Goal: Task Accomplishment & Management: Complete application form

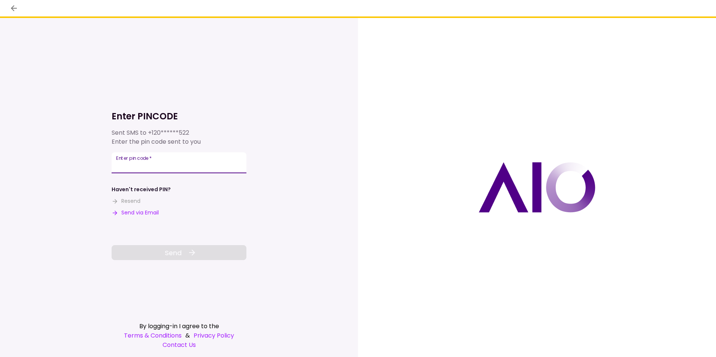
click at [159, 166] on input "Enter pin code   *" at bounding box center [179, 162] width 135 height 21
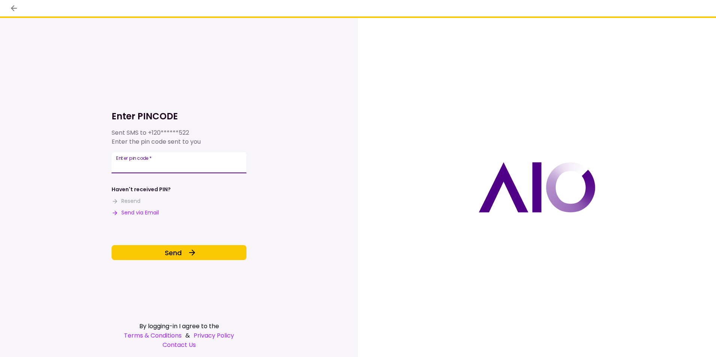
type input "******"
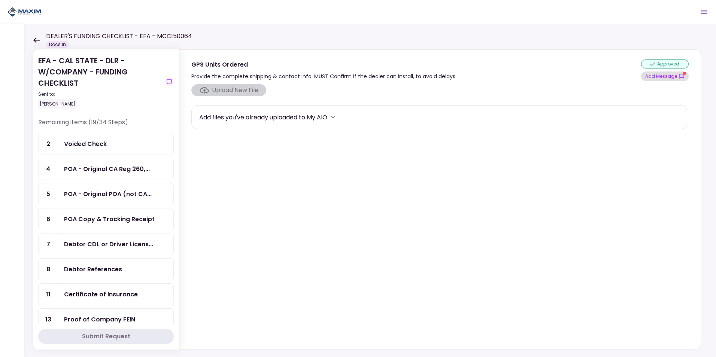
click at [672, 77] on button "Add Message" at bounding box center [665, 77] width 48 height 10
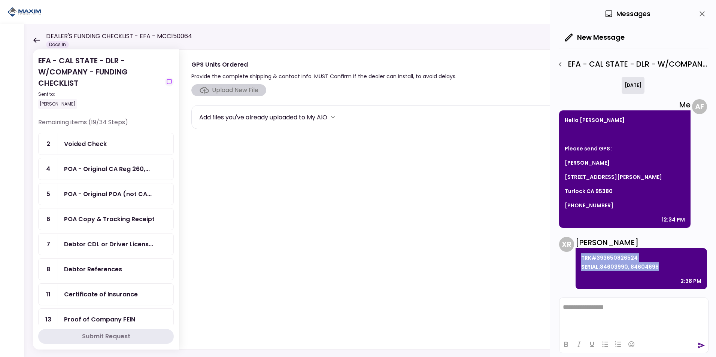
drag, startPoint x: 659, startPoint y: 267, endPoint x: 577, endPoint y: 257, distance: 81.9
click at [577, 257] on div "TRK#393650826524 SERIAL:84603990, 84604698 2:38 PM" at bounding box center [642, 268] width 132 height 41
click at [613, 267] on p "TRK#393650826524 SERIAL:84603990, 84604698" at bounding box center [641, 263] width 120 height 18
drag, startPoint x: 638, startPoint y: 260, endPoint x: 582, endPoint y: 260, distance: 56.2
click at [582, 260] on p "TRK#393650826524 SERIAL:84603990, 84604698" at bounding box center [641, 263] width 120 height 18
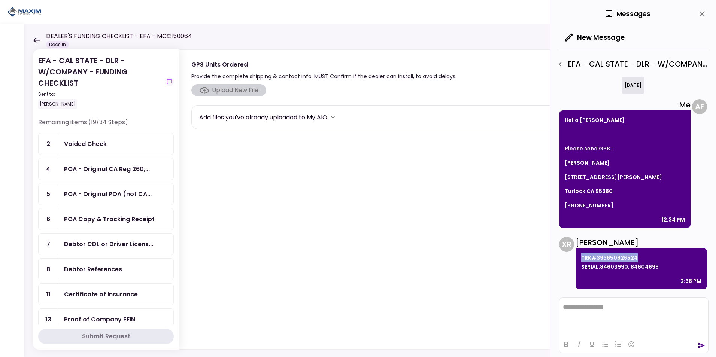
copy p "TRK#393650826524"
drag, startPoint x: 656, startPoint y: 266, endPoint x: 580, endPoint y: 268, distance: 75.3
click at [580, 268] on div "TRK#393650826524 SERIAL:84603990, 84604698 2:38 PM" at bounding box center [642, 268] width 132 height 41
drag, startPoint x: 580, startPoint y: 268, endPoint x: 586, endPoint y: 269, distance: 5.3
copy p "SERIAL:84603990, 84604698"
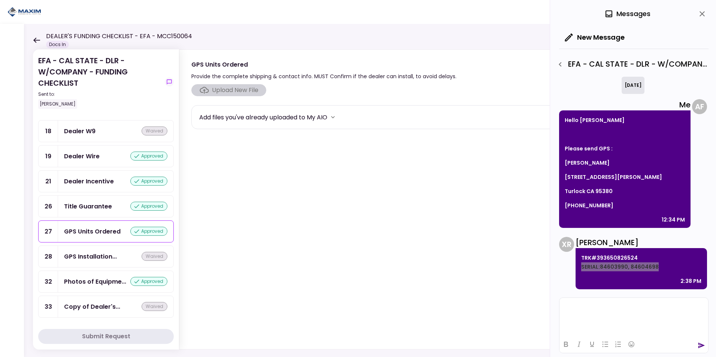
scroll to position [703, 0]
click at [95, 205] on div "Title Guarantee" at bounding box center [88, 206] width 48 height 9
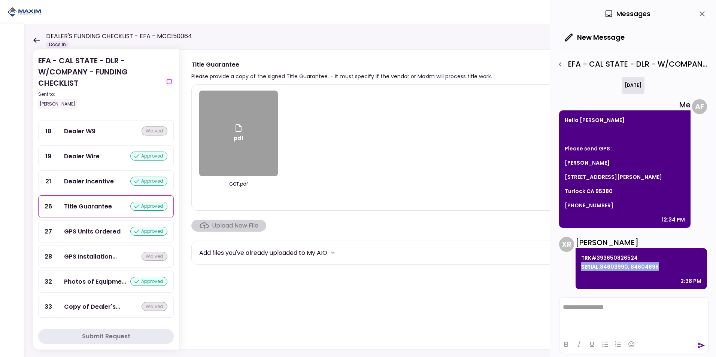
click at [80, 181] on div "Dealer Incentive" at bounding box center [89, 181] width 50 height 9
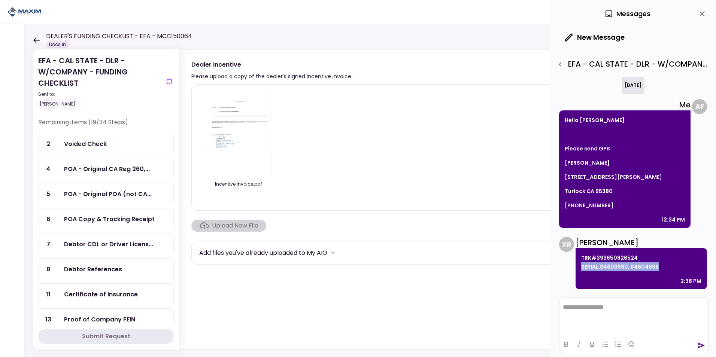
scroll to position [75, 0]
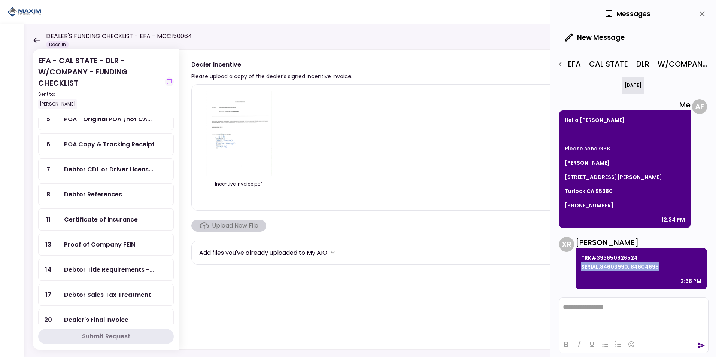
click at [91, 276] on div "Debtor Title Requirements -..." at bounding box center [115, 269] width 115 height 21
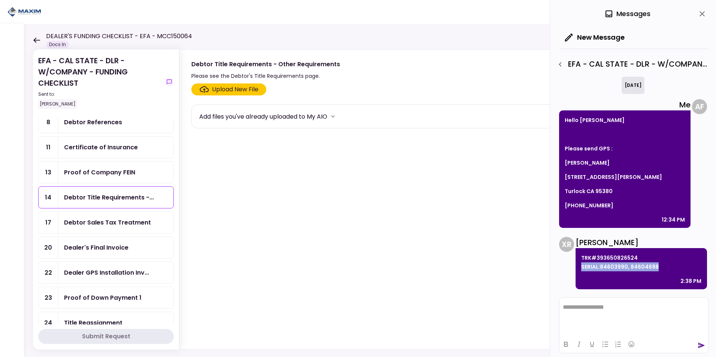
scroll to position [150, 0]
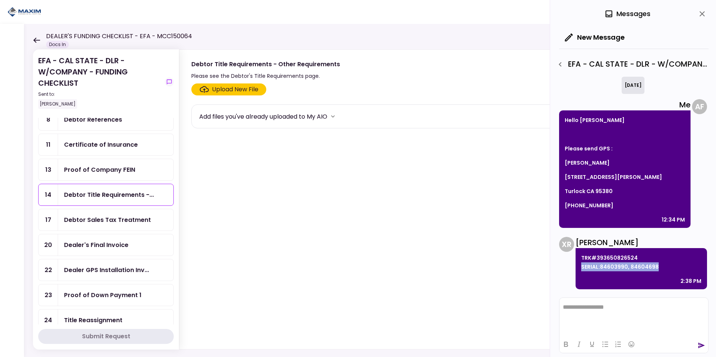
click at [105, 222] on div "Debtor Sales Tax Treatment" at bounding box center [107, 219] width 87 height 9
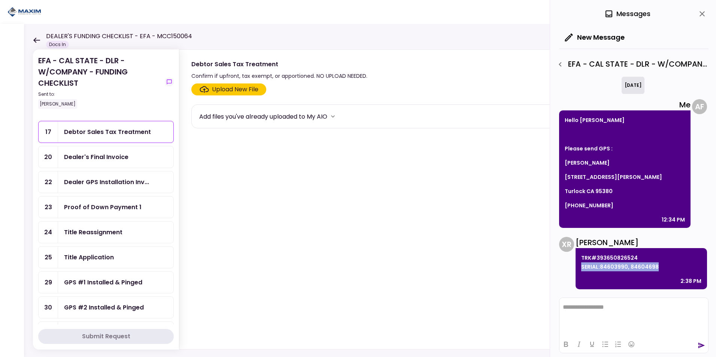
scroll to position [225, 0]
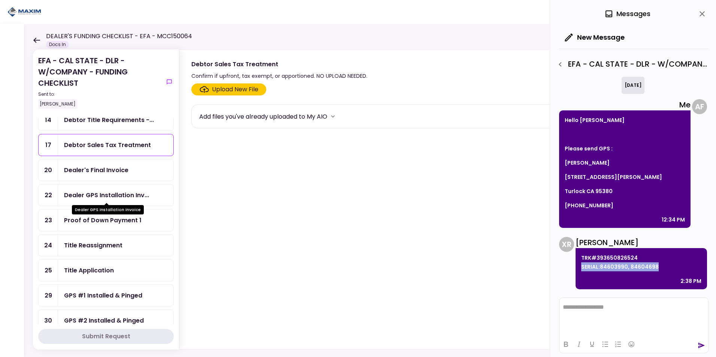
click at [105, 193] on div "Dealer GPS Installation Inv..." at bounding box center [106, 195] width 85 height 9
click at [108, 191] on div "Dealer GPS Installation Inv..." at bounding box center [106, 195] width 85 height 9
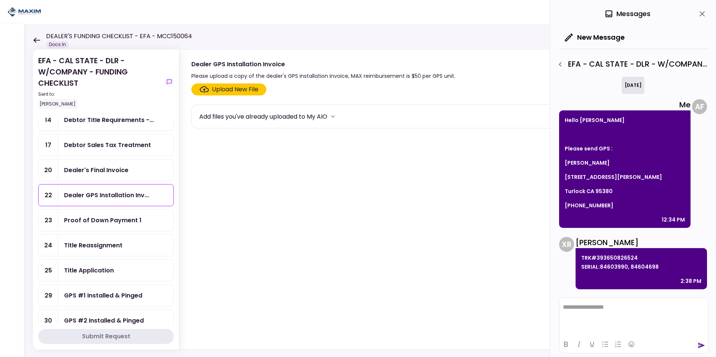
click at [226, 89] on div "Upload New File" at bounding box center [235, 89] width 46 height 9
click at [0, 0] on input "Upload New File" at bounding box center [0, 0] width 0 height 0
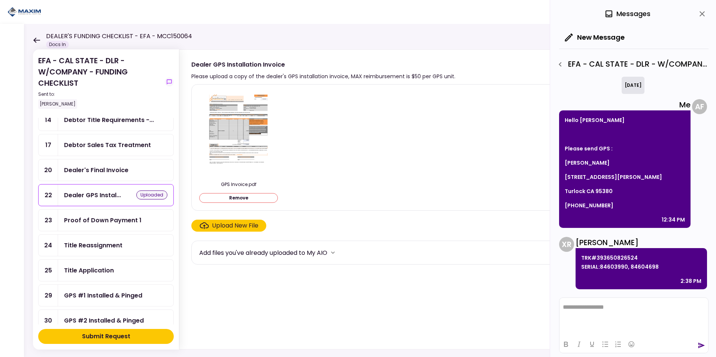
click at [131, 337] on button "Submit Request" at bounding box center [106, 336] width 136 height 15
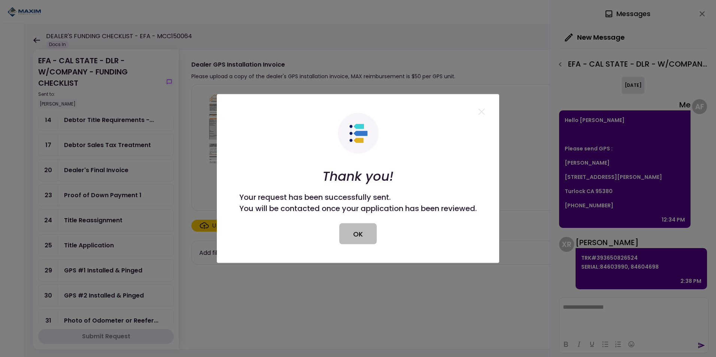
click at [364, 238] on button "OK" at bounding box center [357, 234] width 37 height 21
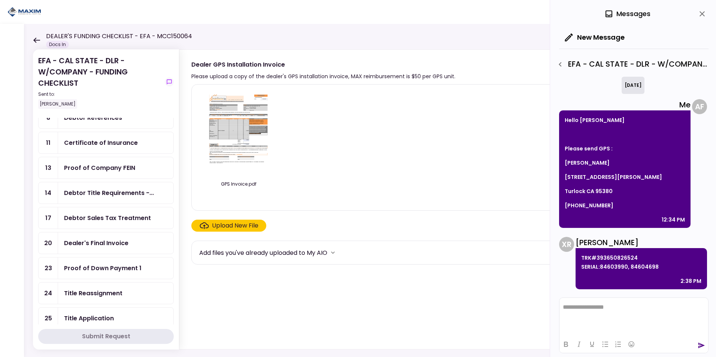
scroll to position [150, 0]
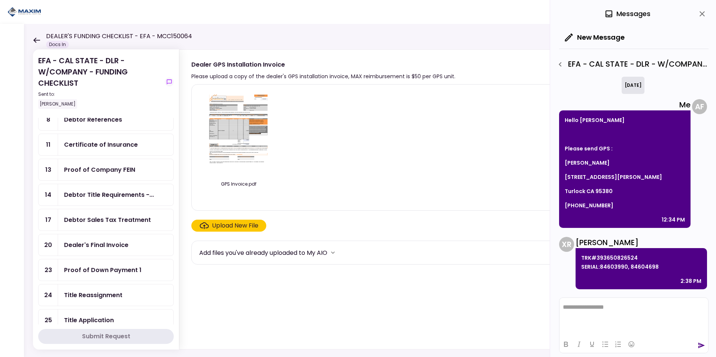
click at [90, 248] on div "Dealer's Final Invoice" at bounding box center [96, 245] width 64 height 9
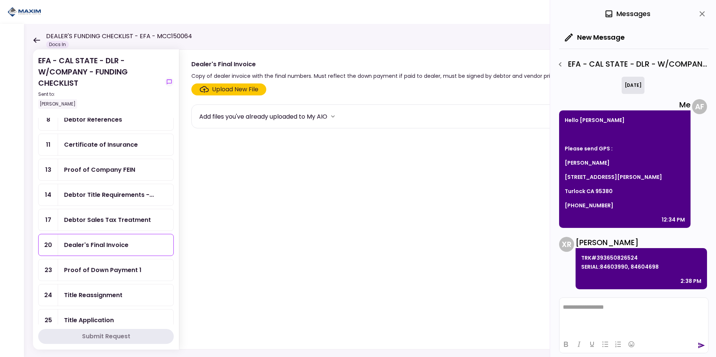
click at [231, 90] on div "Upload New File" at bounding box center [235, 89] width 46 height 9
click at [0, 0] on input "Upload New File" at bounding box center [0, 0] width 0 height 0
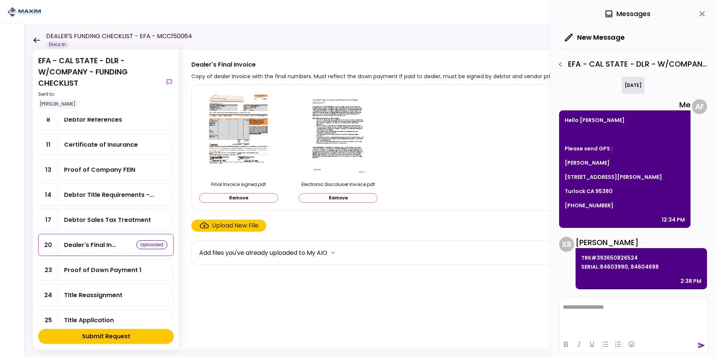
click at [120, 335] on div "Submit Request" at bounding box center [106, 336] width 48 height 9
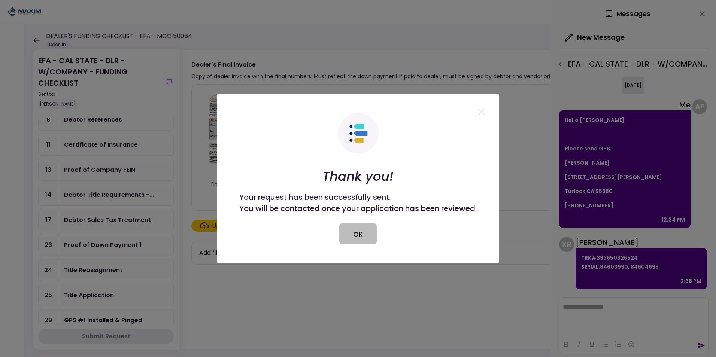
click at [359, 235] on button "OK" at bounding box center [357, 234] width 37 height 21
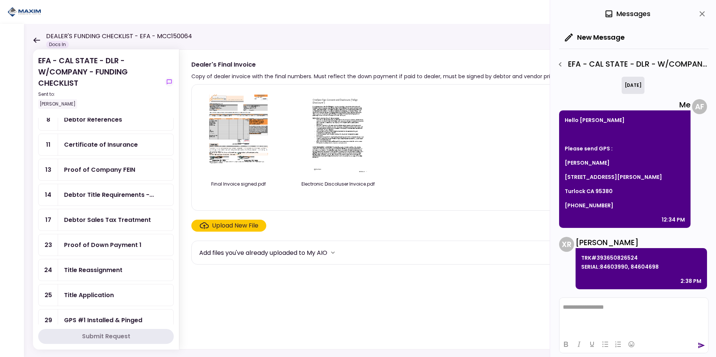
click at [113, 270] on div "Title Reassignment" at bounding box center [93, 270] width 58 height 9
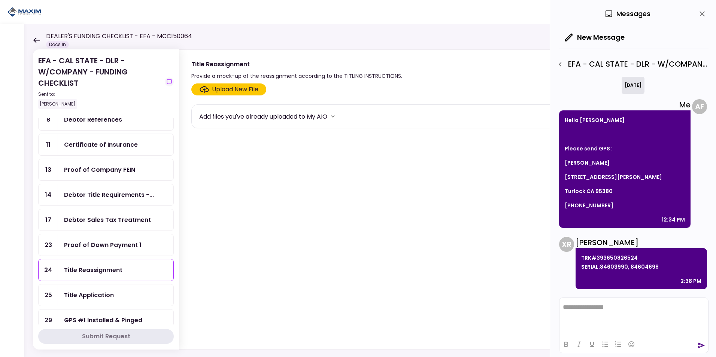
click at [226, 89] on div "Upload New File" at bounding box center [235, 89] width 46 height 9
click at [0, 0] on input "Upload New File" at bounding box center [0, 0] width 0 height 0
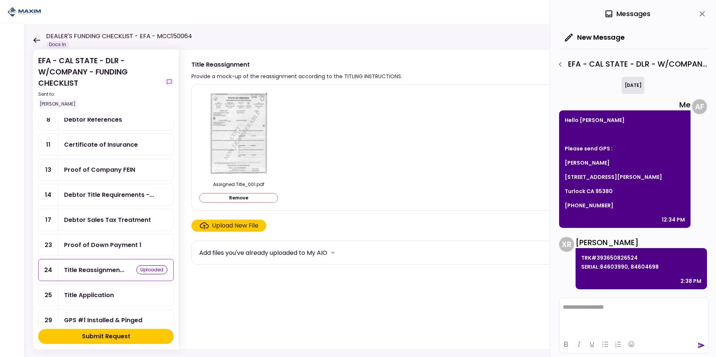
click at [248, 117] on img at bounding box center [238, 134] width 67 height 86
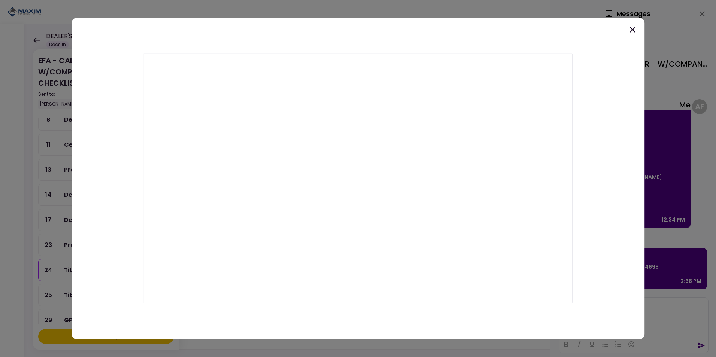
click at [631, 32] on icon at bounding box center [632, 29] width 5 height 5
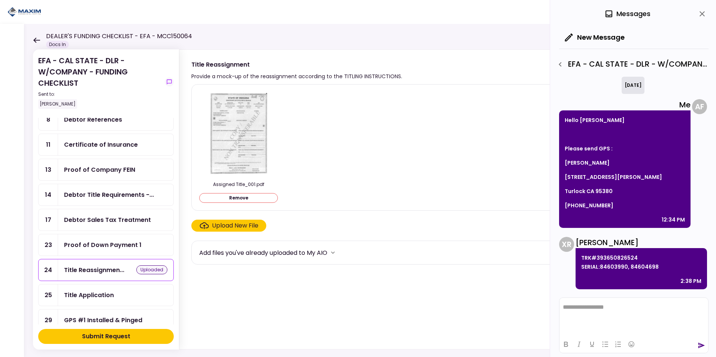
click at [241, 226] on div "Upload New File" at bounding box center [235, 225] width 46 height 9
click at [0, 0] on input "Upload New File" at bounding box center [0, 0] width 0 height 0
click at [87, 338] on div "Submit Request" at bounding box center [106, 336] width 48 height 9
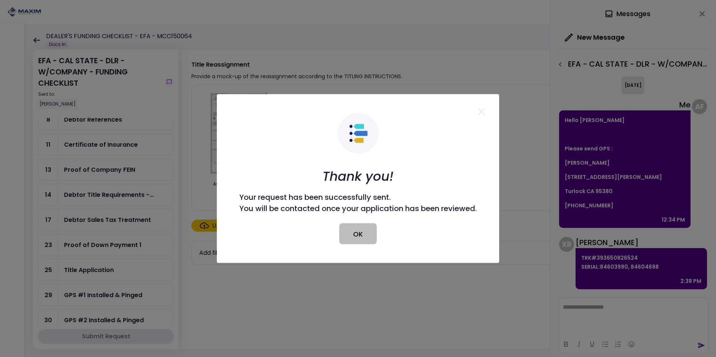
click at [358, 233] on button "OK" at bounding box center [357, 234] width 37 height 21
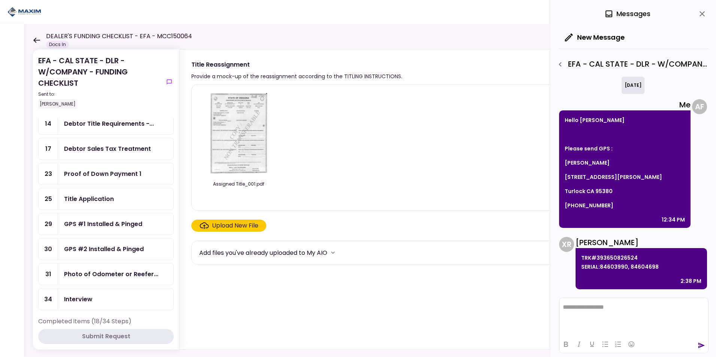
scroll to position [225, 0]
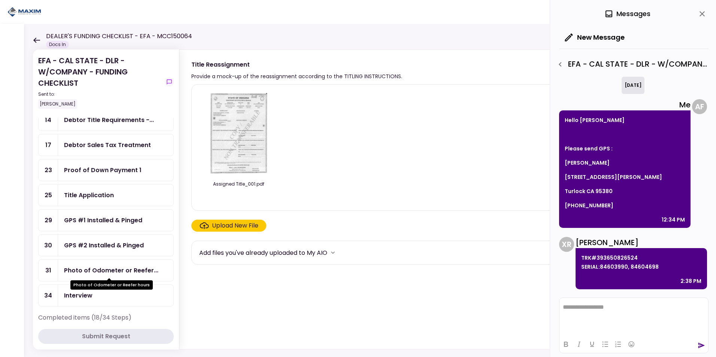
click at [99, 271] on div "Photo of Odometer or Reefer..." at bounding box center [111, 270] width 94 height 9
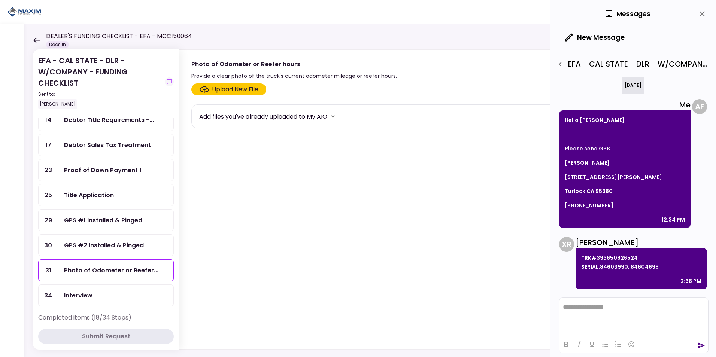
click at [227, 87] on div "Upload New File" at bounding box center [235, 89] width 46 height 9
click at [0, 0] on input "Upload New File" at bounding box center [0, 0] width 0 height 0
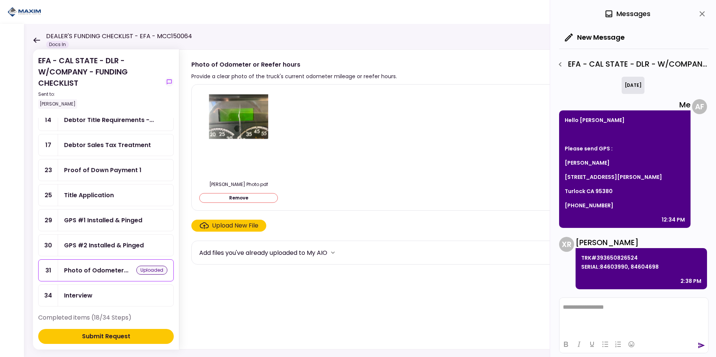
click at [113, 335] on div "Submit Request" at bounding box center [106, 336] width 48 height 9
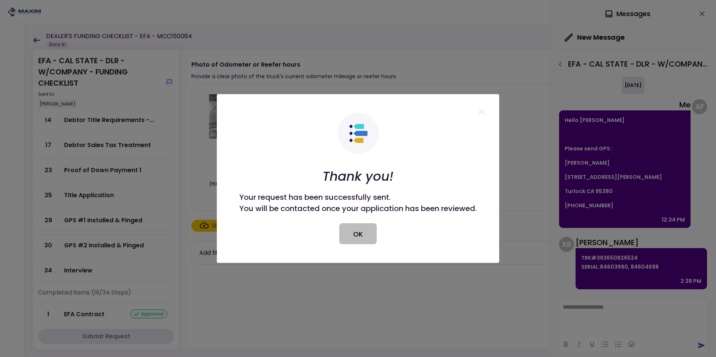
click at [348, 235] on button "OK" at bounding box center [357, 234] width 37 height 21
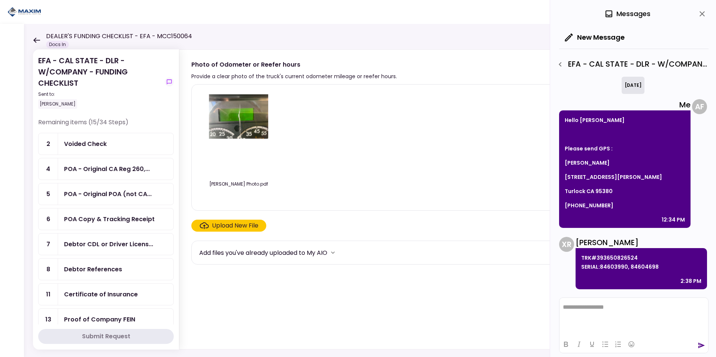
scroll to position [37, 0]
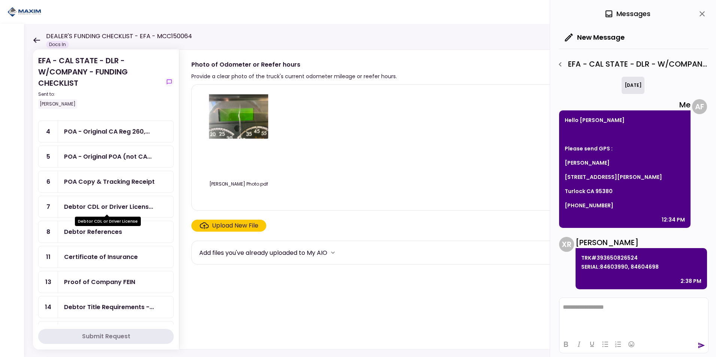
click at [125, 203] on div "Debtor CDL or Driver Licens..." at bounding box center [108, 206] width 89 height 9
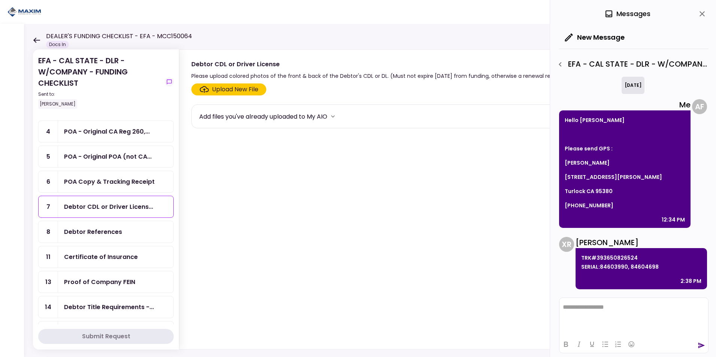
click at [213, 86] on div "Upload New File" at bounding box center [235, 89] width 46 height 9
click at [0, 0] on input "Upload New File" at bounding box center [0, 0] width 0 height 0
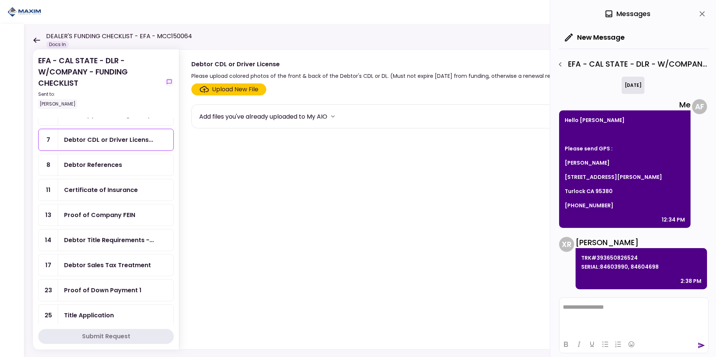
scroll to position [112, 0]
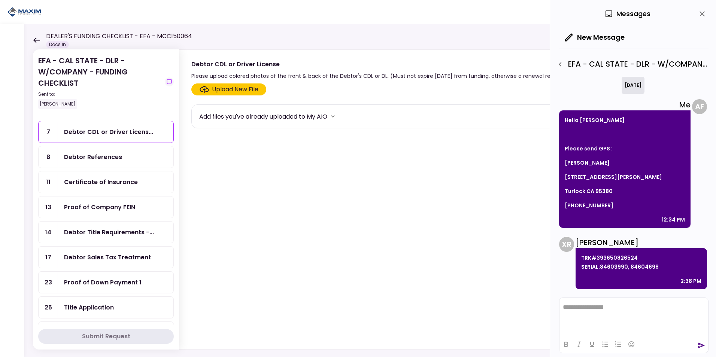
click at [103, 257] on div "Debtor Sales Tax Treatment" at bounding box center [107, 257] width 87 height 9
click at [558, 66] on icon "button" at bounding box center [560, 64] width 9 height 9
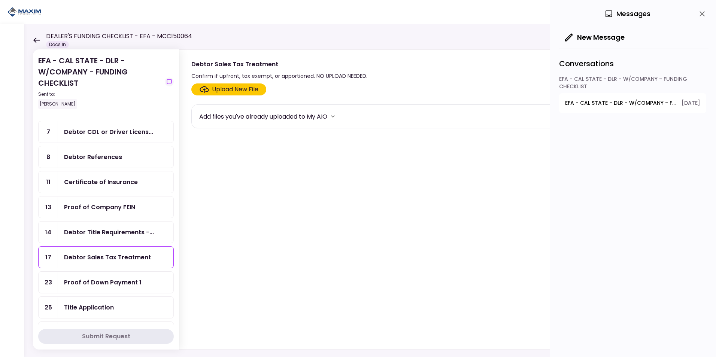
click at [238, 91] on div "Upload New File" at bounding box center [235, 89] width 46 height 9
click at [0, 0] on input "Upload New File" at bounding box center [0, 0] width 0 height 0
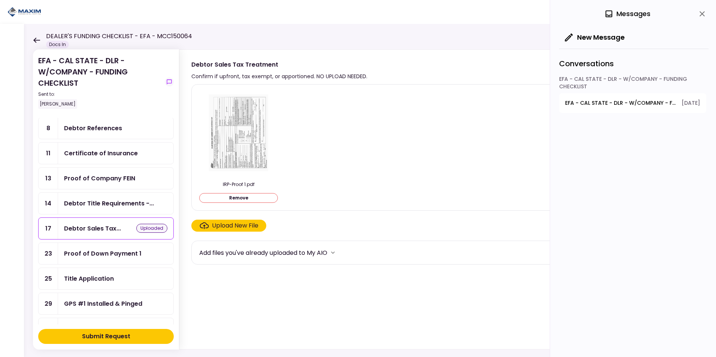
scroll to position [262, 0]
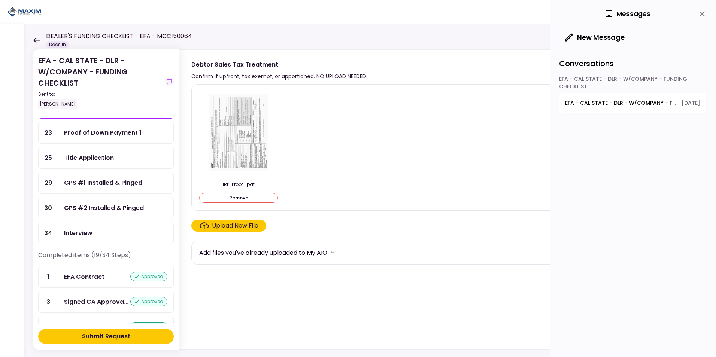
click at [106, 337] on div "Submit Request" at bounding box center [106, 336] width 48 height 9
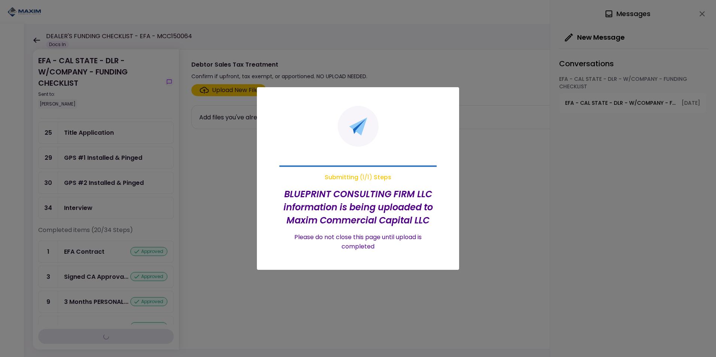
scroll to position [237, 0]
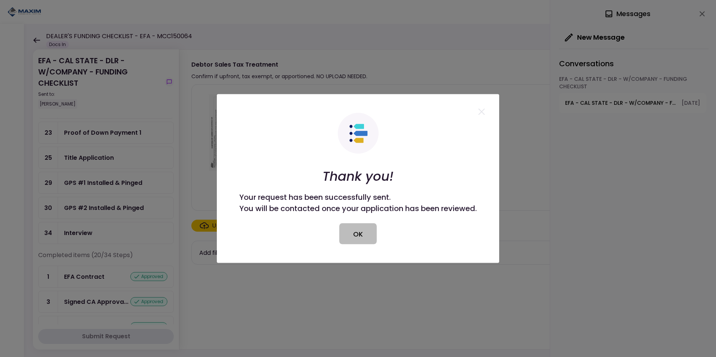
click at [373, 236] on button "OK" at bounding box center [357, 234] width 37 height 21
